Goal: Information Seeking & Learning: Learn about a topic

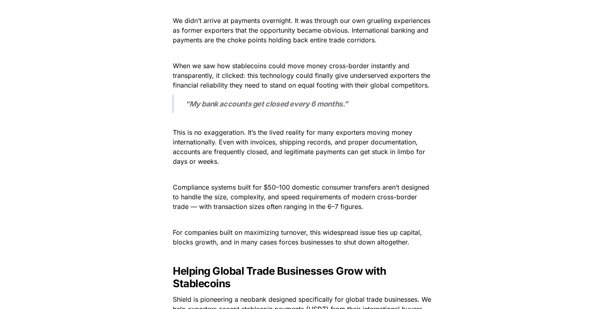
scroll to position [414, 0]
click at [379, 76] on span "When we saw how stablecoins could move money cross-border instantly and transpa…" at bounding box center [303, 74] width 260 height 27
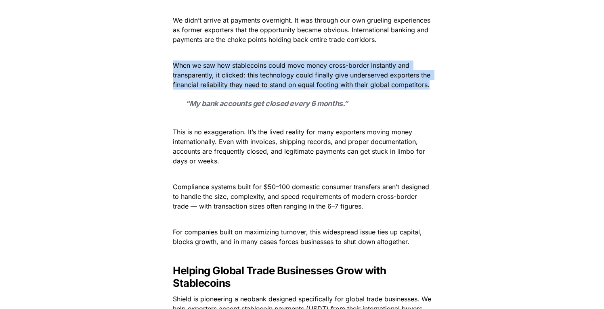
click at [379, 76] on span "When we saw how stablecoins could move money cross-border instantly and transpa…" at bounding box center [303, 74] width 260 height 27
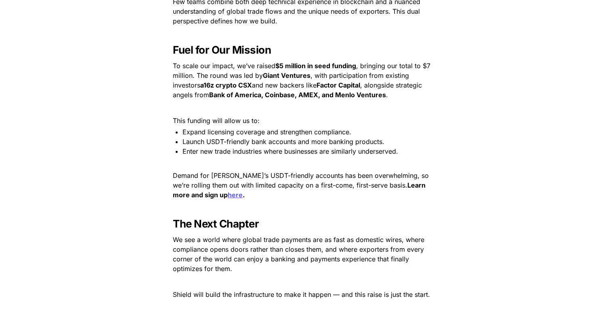
scroll to position [1153, 0]
click at [386, 157] on p at bounding box center [302, 163] width 283 height 13
click at [379, 128] on li "Expand licensing coverage and strengthen compliance." at bounding box center [307, 133] width 249 height 10
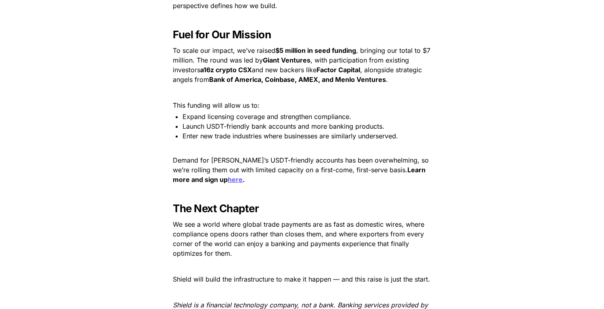
scroll to position [1171, 0]
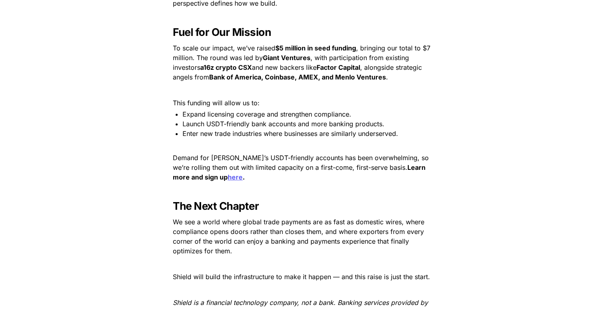
click at [379, 129] on li "Enter new trade industries where businesses are similarly underserved." at bounding box center [307, 134] width 249 height 10
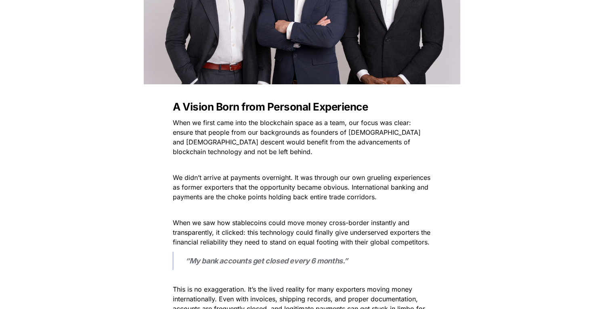
scroll to position [0, 0]
